Goal: Task Accomplishment & Management: Manage account settings

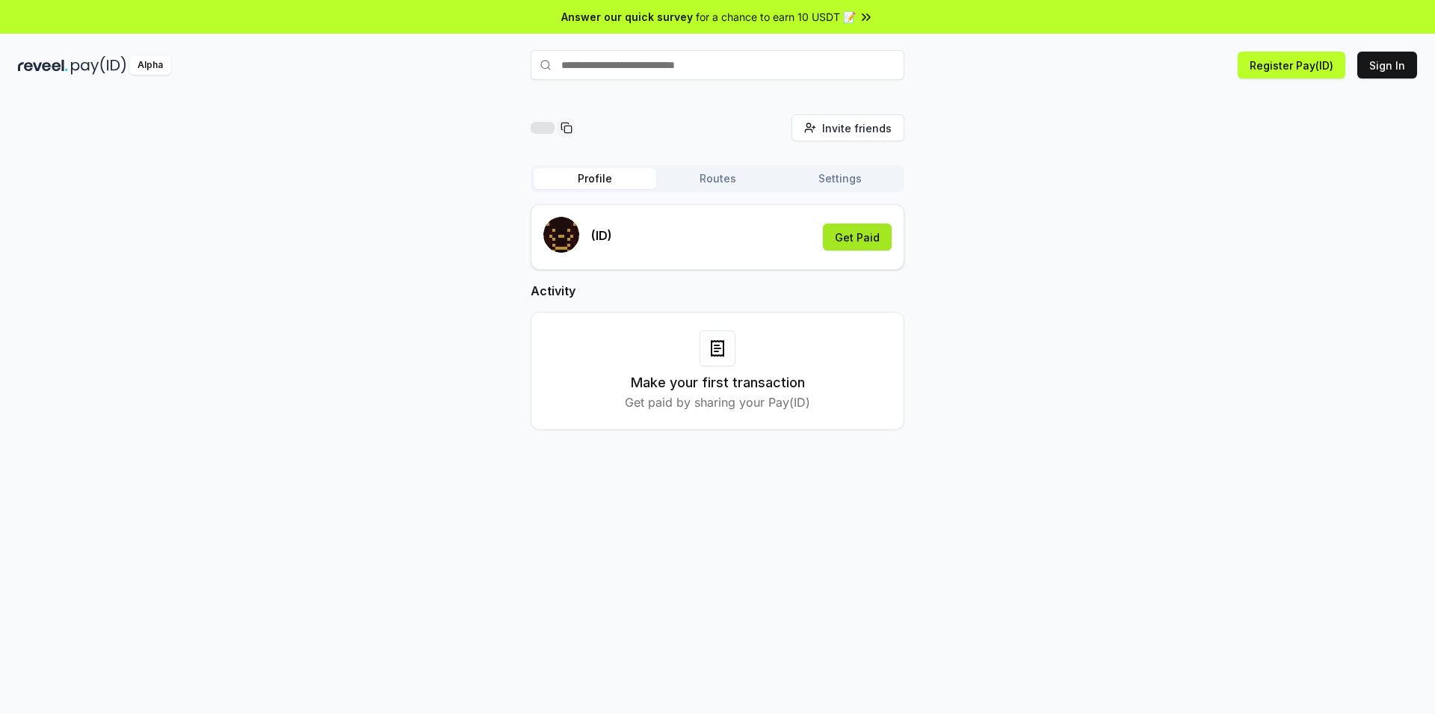
click at [853, 240] on button "Get Paid" at bounding box center [857, 236] width 69 height 27
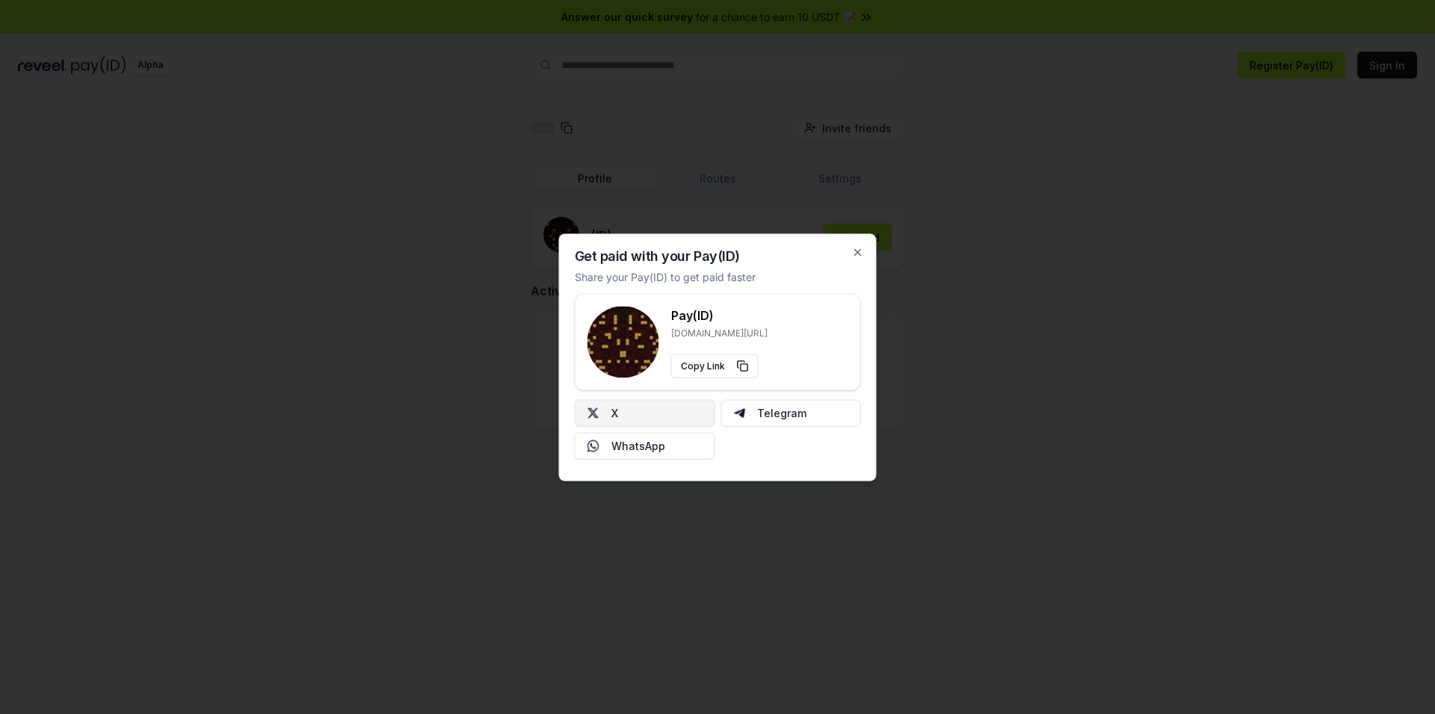
click at [649, 404] on button "X" at bounding box center [645, 412] width 141 height 27
click at [635, 420] on button "X" at bounding box center [645, 412] width 141 height 27
click at [857, 250] on icon "button" at bounding box center [858, 252] width 12 height 12
